Goal: Task Accomplishment & Management: Use online tool/utility

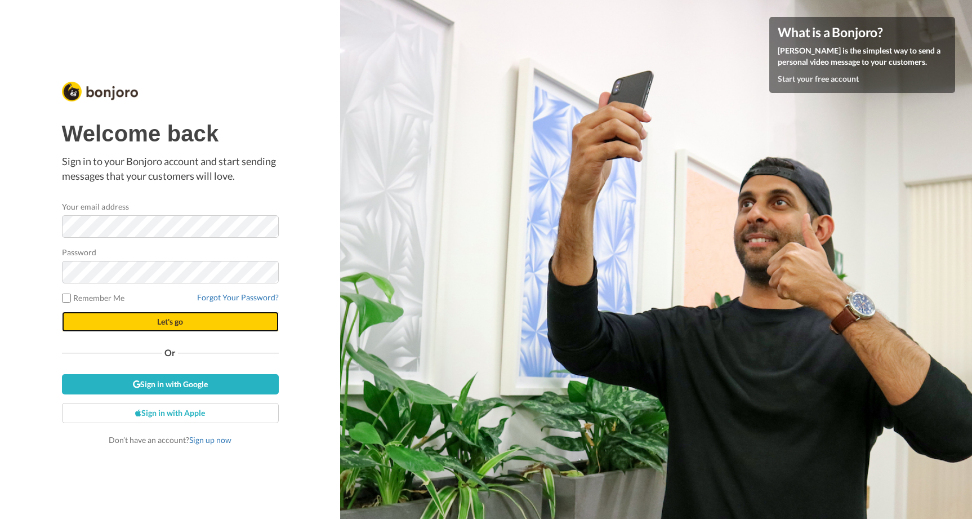
click at [143, 317] on button "Let's go" at bounding box center [170, 322] width 217 height 20
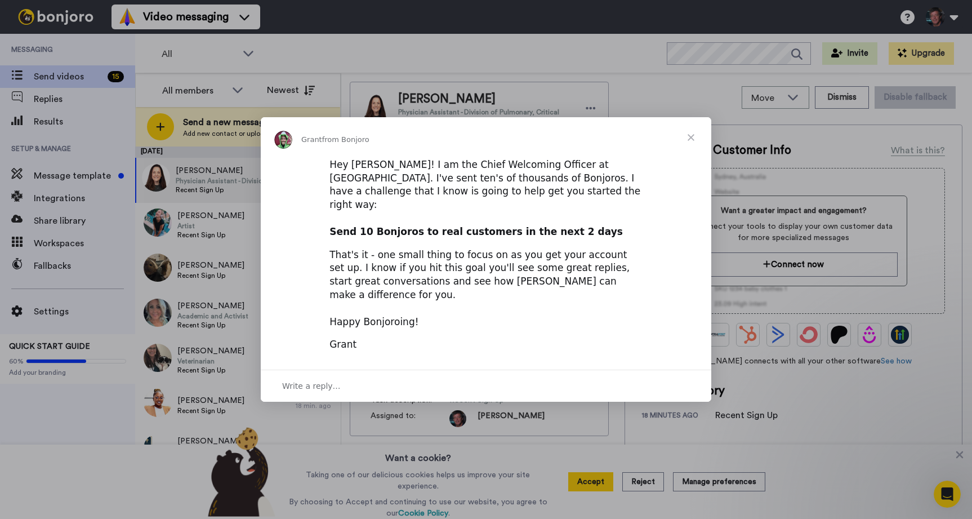
click at [694, 152] on span "Close" at bounding box center [691, 137] width 41 height 41
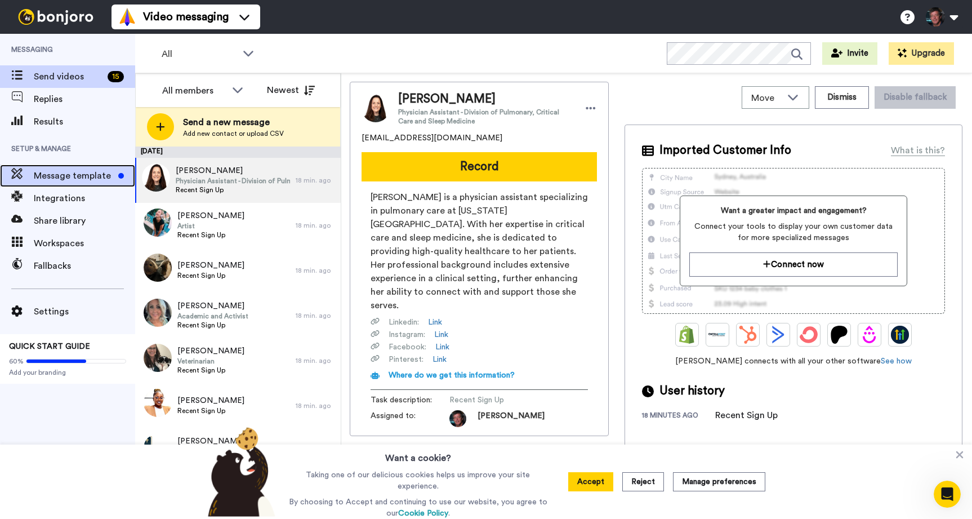
click at [63, 177] on span "Message template" at bounding box center [74, 176] width 80 height 14
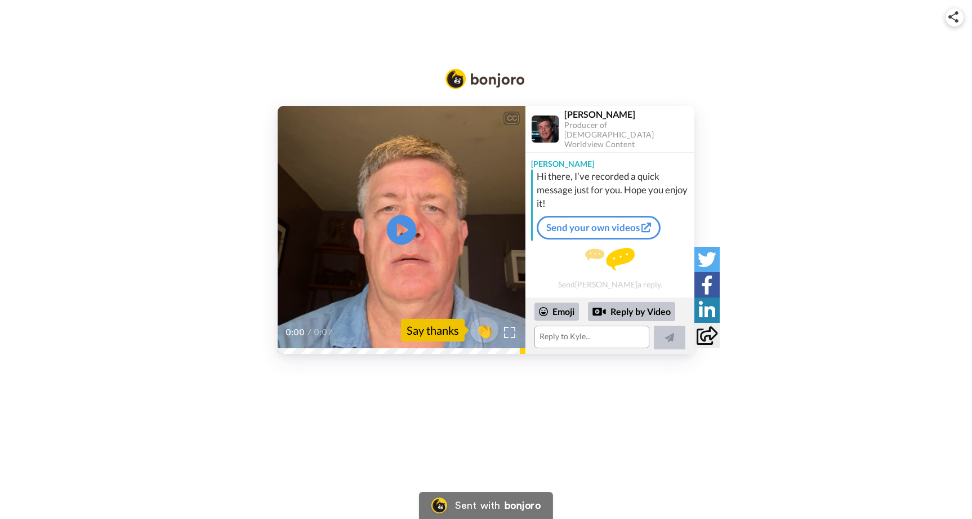
click at [402, 226] on icon "Play/Pause" at bounding box center [402, 230] width 30 height 54
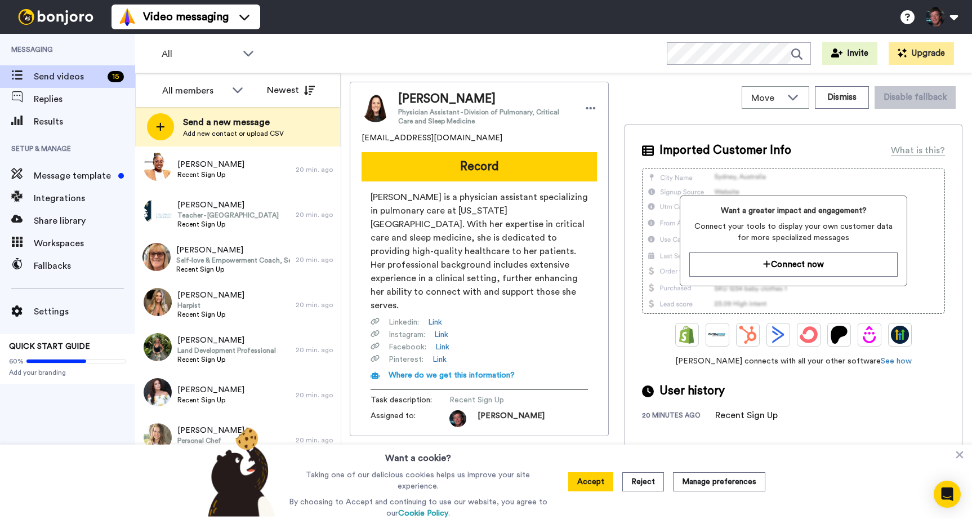
scroll to position [237, 0]
click at [192, 295] on span "[PERSON_NAME]" at bounding box center [210, 294] width 67 height 11
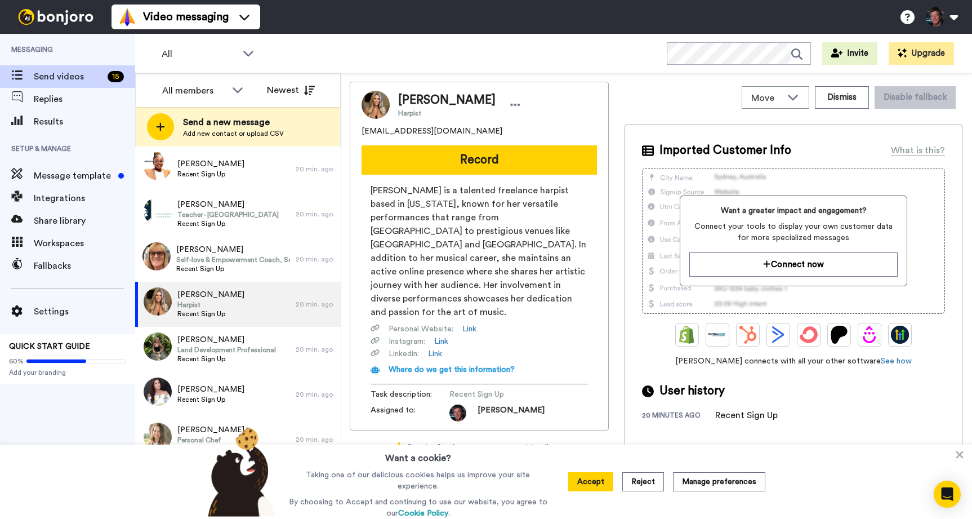
click at [376, 112] on img at bounding box center [376, 105] width 28 height 28
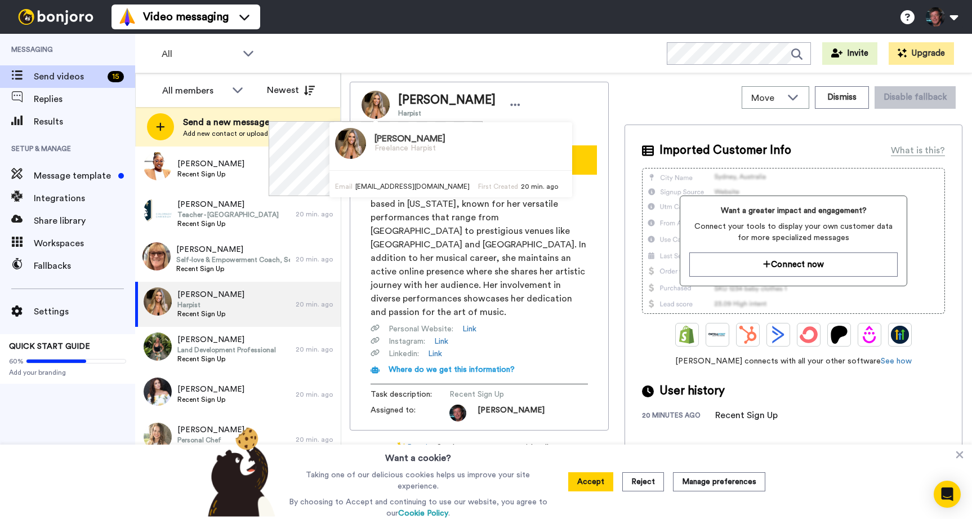
click at [341, 145] on img at bounding box center [350, 143] width 31 height 31
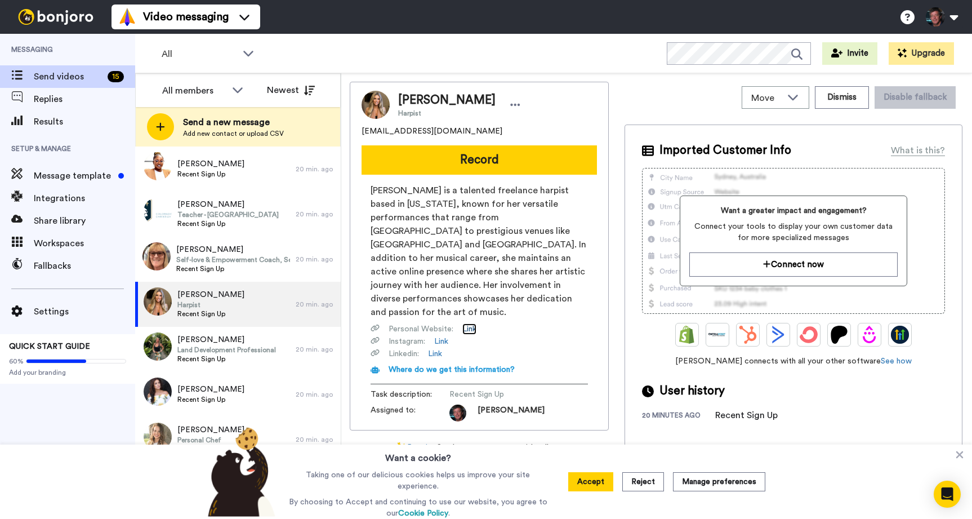
click at [471, 323] on link "Link" at bounding box center [470, 328] width 14 height 11
click at [437, 348] on link "Link" at bounding box center [435, 353] width 14 height 11
click at [444, 336] on link "Link" at bounding box center [441, 341] width 14 height 11
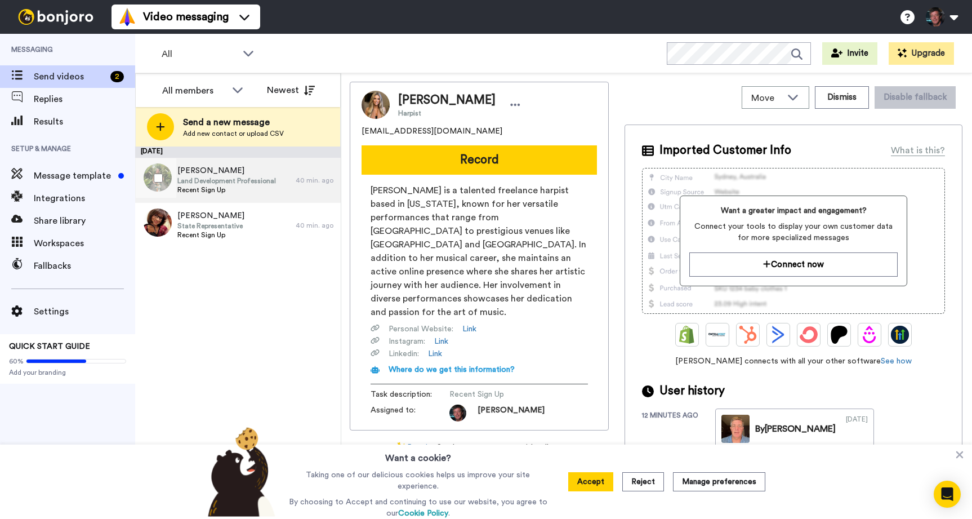
click at [215, 170] on span "[PERSON_NAME]" at bounding box center [226, 170] width 99 height 11
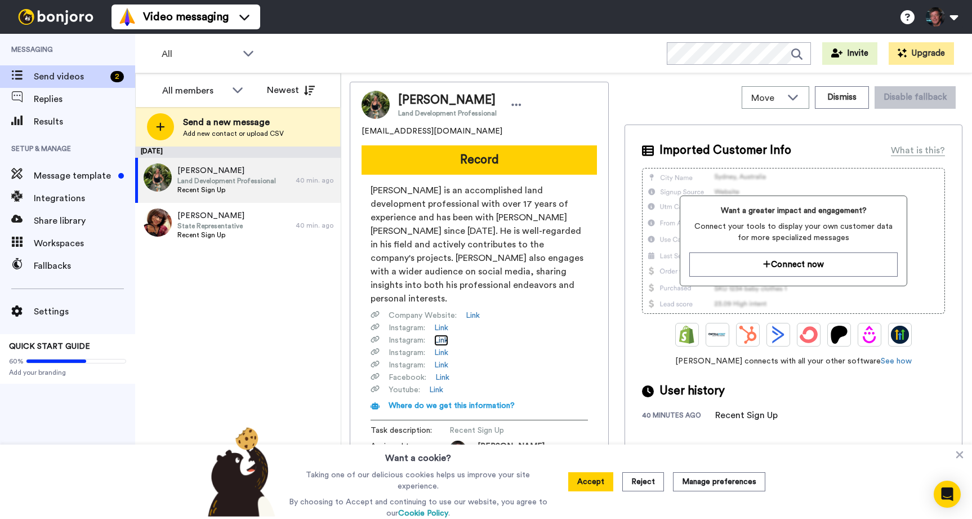
click at [444, 335] on link "Link" at bounding box center [441, 340] width 14 height 11
click at [446, 372] on link "Link" at bounding box center [441, 377] width 14 height 11
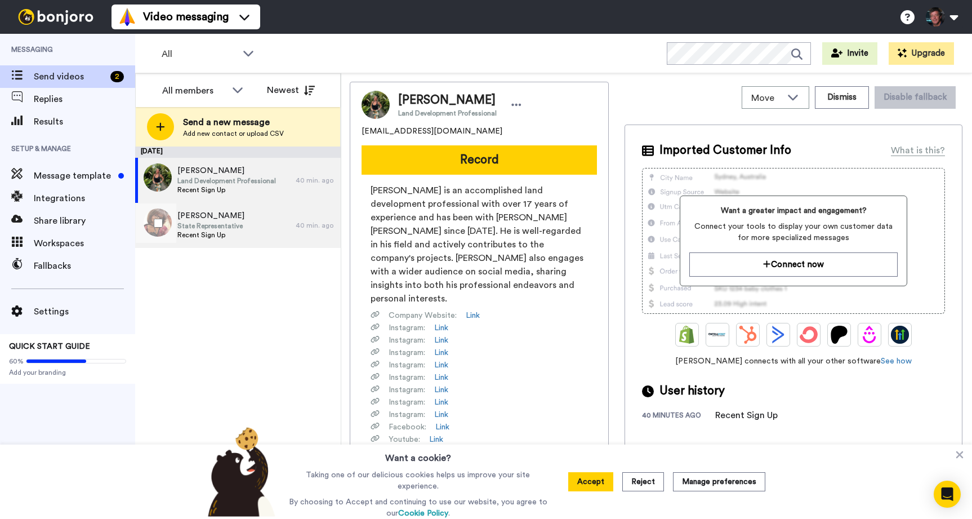
click at [202, 221] on span "[PERSON_NAME]" at bounding box center [210, 215] width 67 height 11
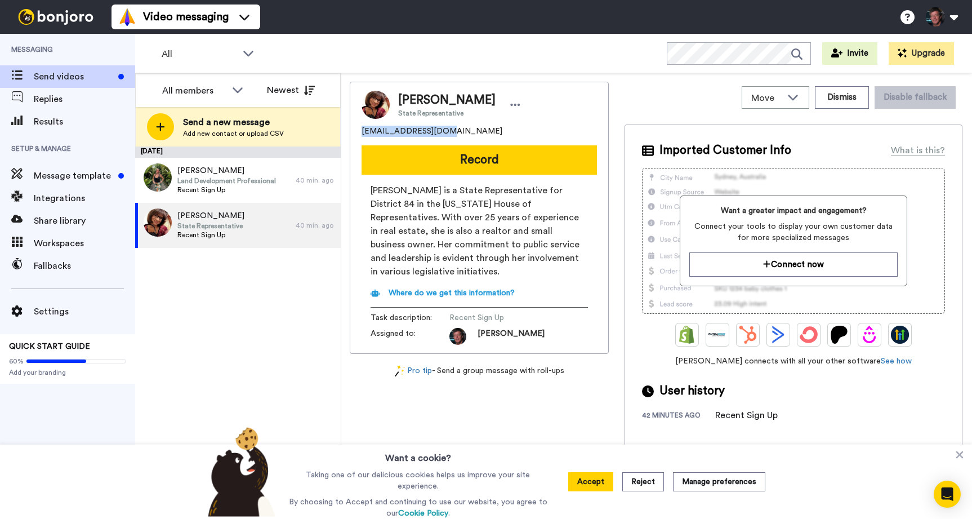
drag, startPoint x: 441, startPoint y: 130, endPoint x: 363, endPoint y: 132, distance: 77.8
click at [362, 132] on div "[EMAIL_ADDRESS][DOMAIN_NAME]" at bounding box center [479, 131] width 235 height 11
copy span "[EMAIL_ADDRESS][DOMAIN_NAME]"
